Goal: Navigation & Orientation: Go to known website

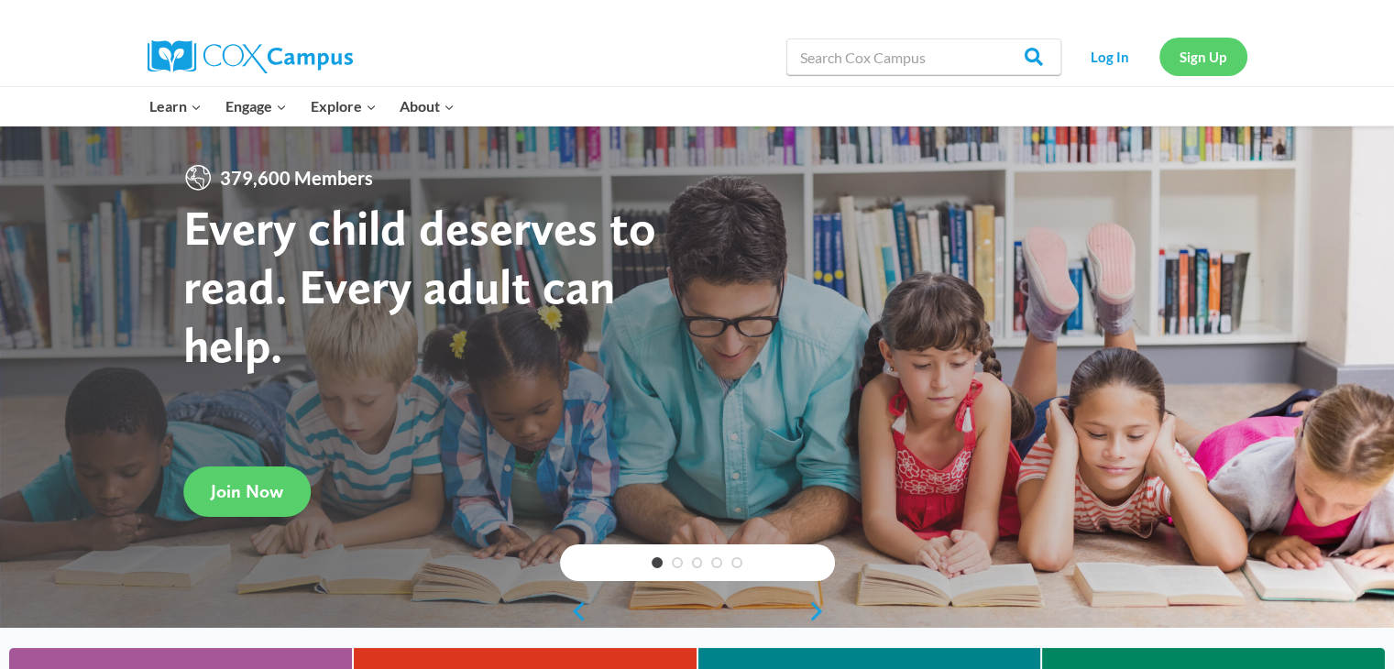
click at [1195, 61] on link "Sign Up" at bounding box center [1204, 57] width 88 height 38
click at [1203, 66] on link "Sign Up" at bounding box center [1204, 57] width 88 height 38
